Goal: Task Accomplishment & Management: Use online tool/utility

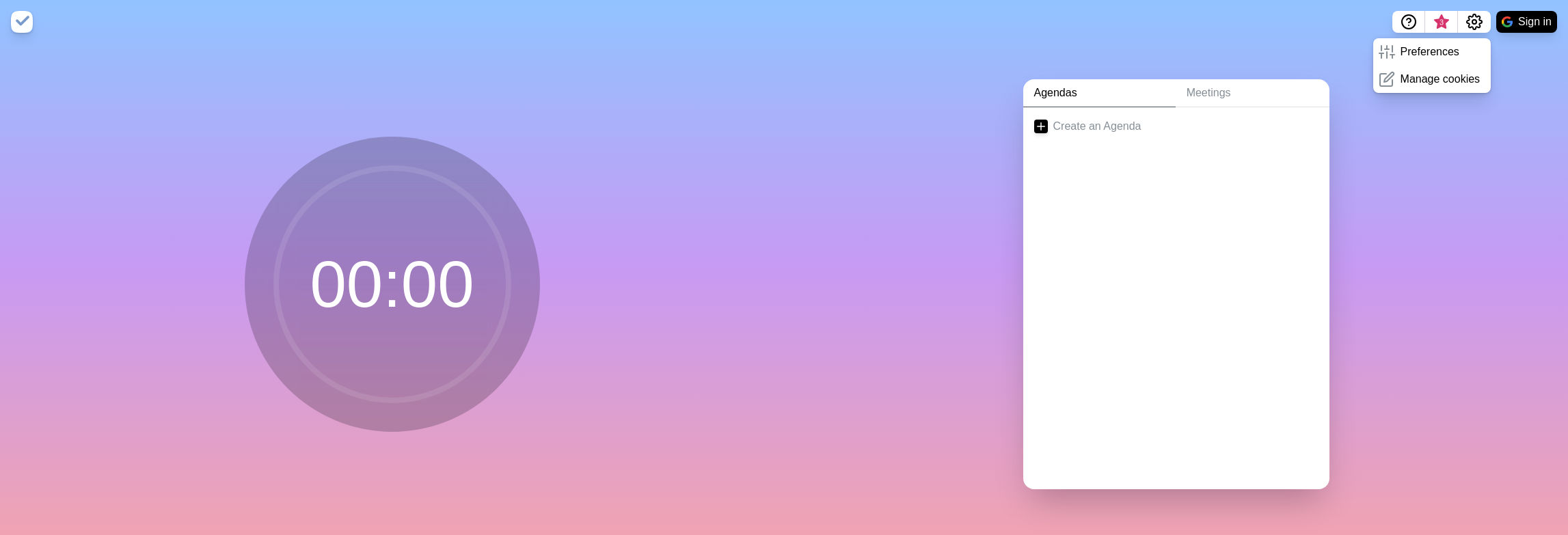
click at [1038, 90] on link "Agendas" at bounding box center [1099, 92] width 152 height 28
click at [1034, 119] on icon at bounding box center [1041, 126] width 13 height 13
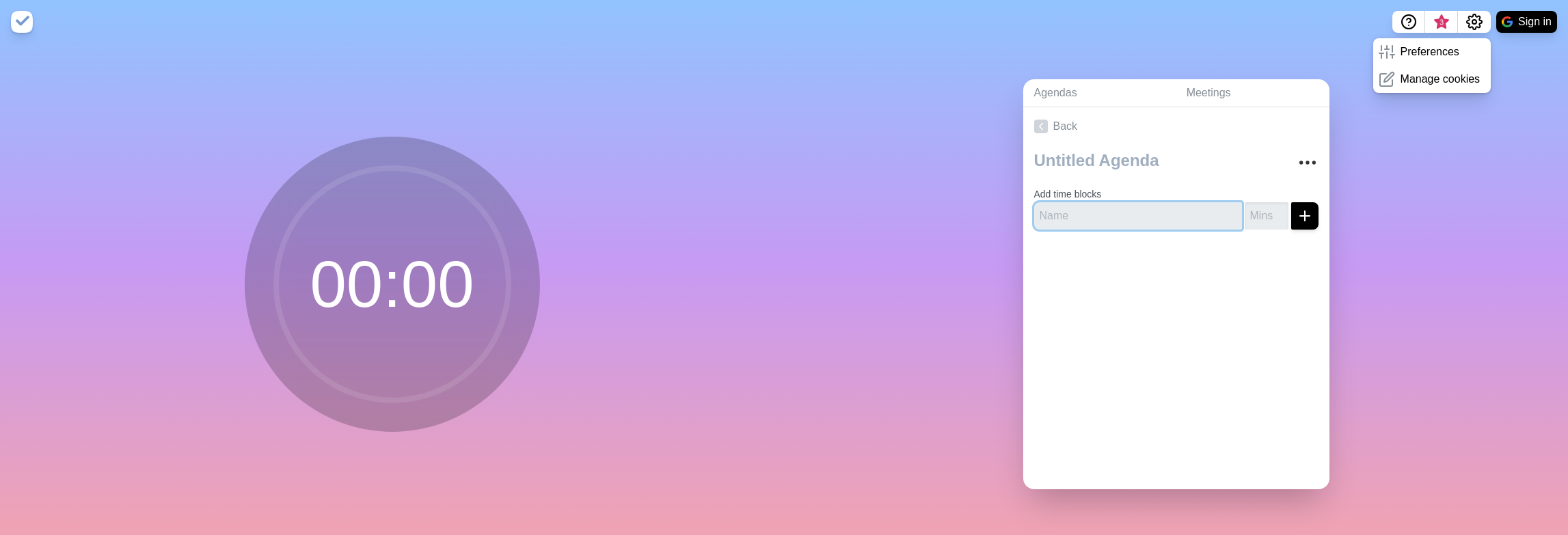
click at [1057, 207] on input "text" at bounding box center [1137, 216] width 207 height 28
click at [1067, 164] on textarea at bounding box center [1156, 160] width 254 height 30
click at [1049, 250] on div at bounding box center [1176, 267] width 307 height 55
click at [1052, 211] on input "text" at bounding box center [1137, 216] width 207 height 28
type input "Was habe ich [DATE] gemacht`?"
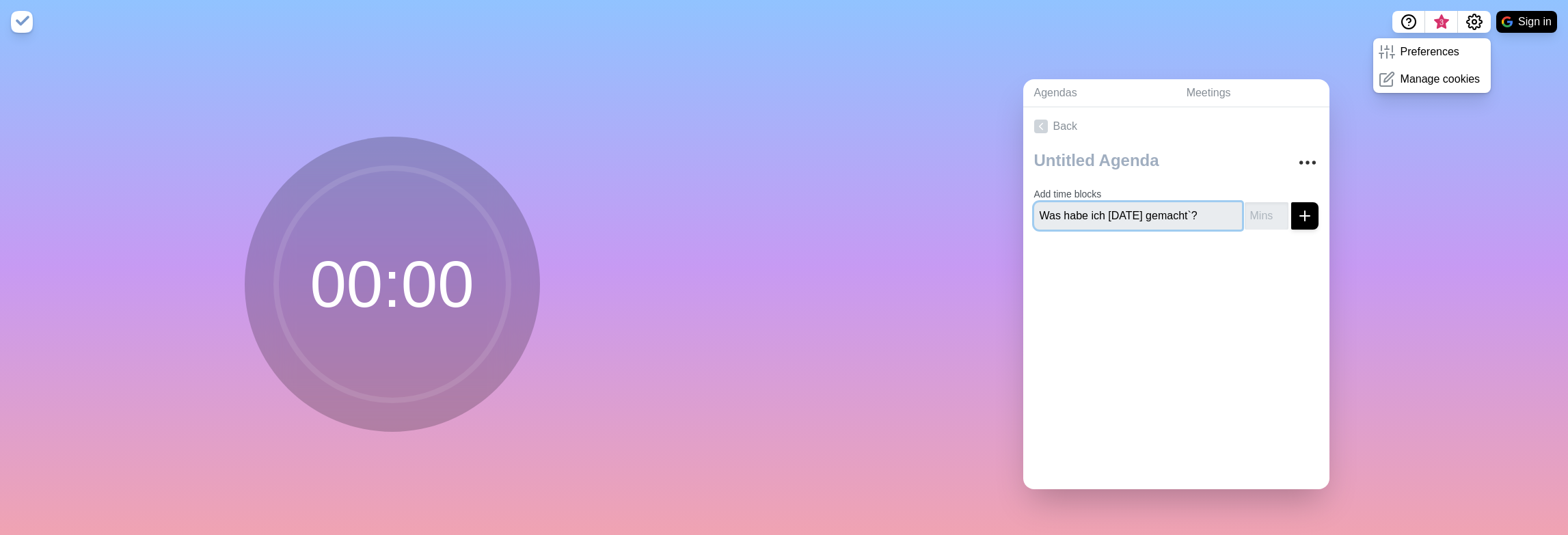
click at [1204, 202] on button "submit" at bounding box center [1304, 216] width 28 height 28
click at [1161, 291] on div at bounding box center [1176, 280] width 307 height 55
click at [1204, 216] on line "submit" at bounding box center [1304, 216] width 9 height 0
click at [1204, 258] on div at bounding box center [1176, 280] width 307 height 55
click at [1204, 202] on input "number" at bounding box center [1266, 216] width 44 height 28
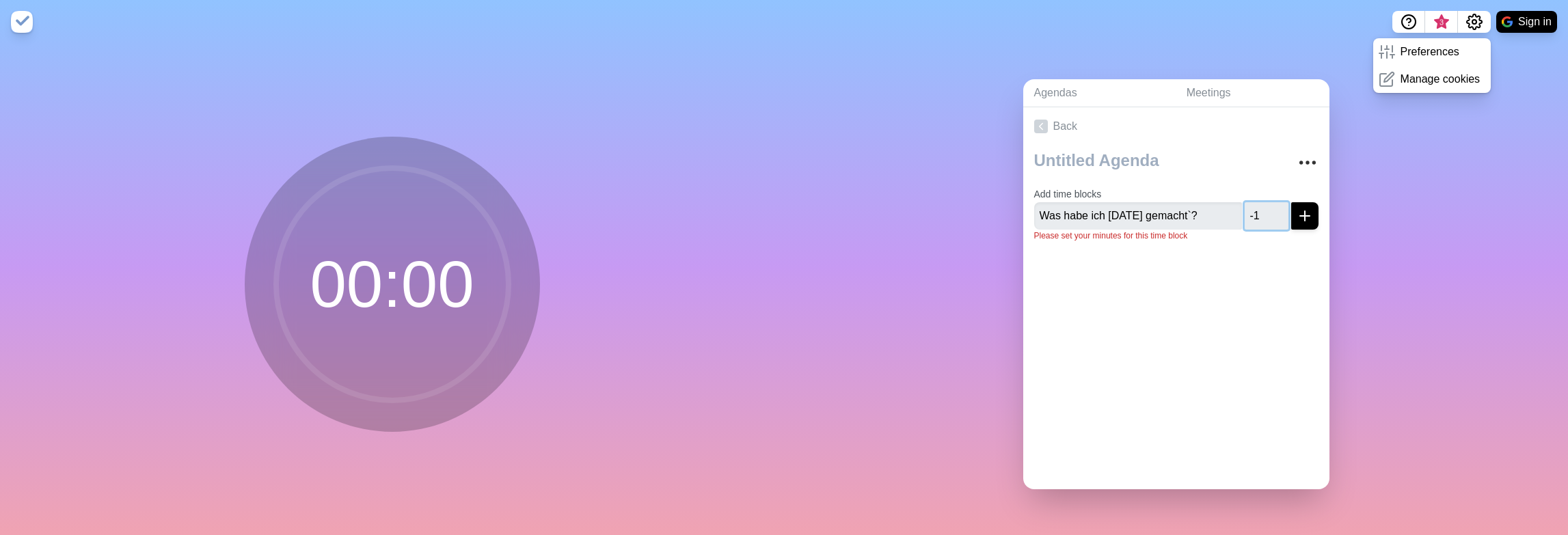
type input "-1"
click at [1204, 211] on input "-1" at bounding box center [1266, 216] width 44 height 28
click at [1204, 217] on icon "submit" at bounding box center [1305, 216] width 17 height 17
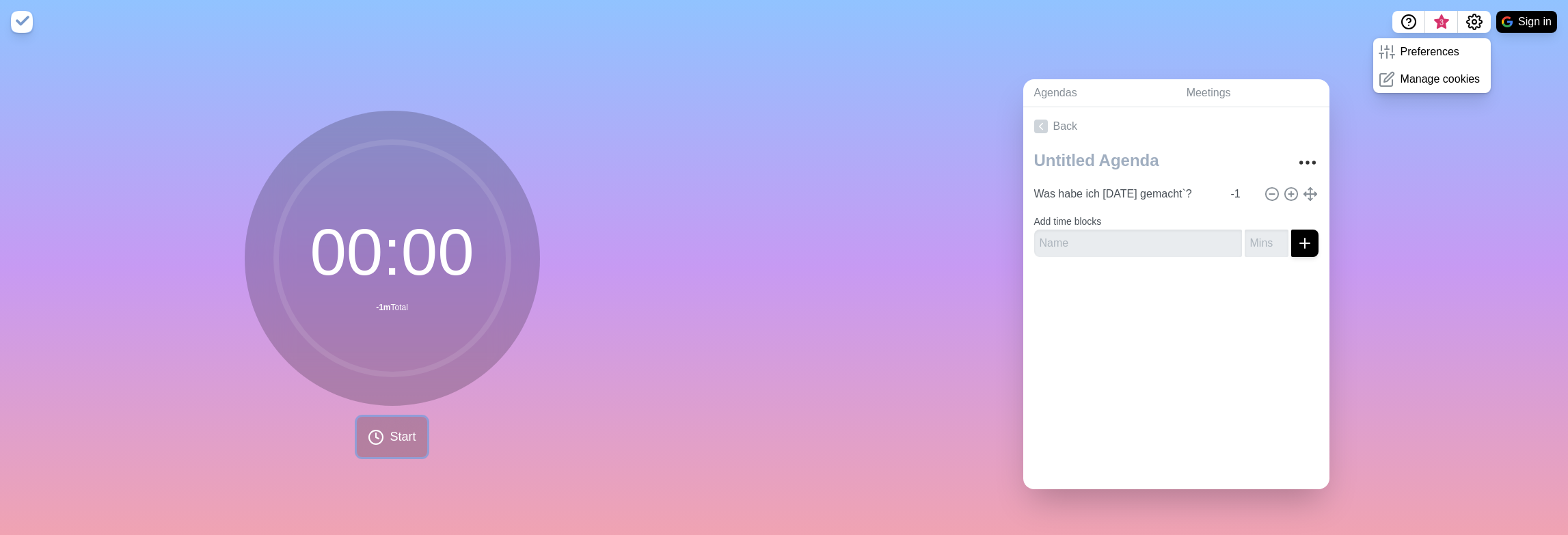
click at [420, 365] on button "Start" at bounding box center [391, 437] width 70 height 40
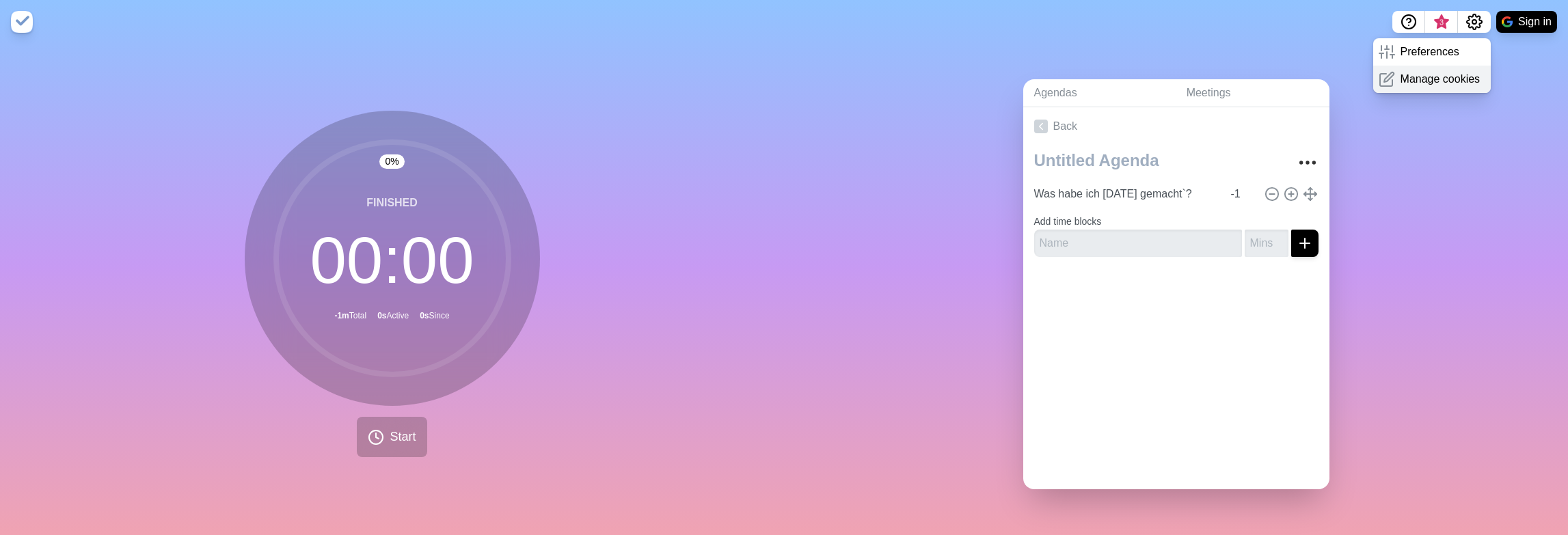
click at [1204, 90] on div "Manage cookies" at bounding box center [1432, 79] width 118 height 28
